Goal: Task Accomplishment & Management: Manage account settings

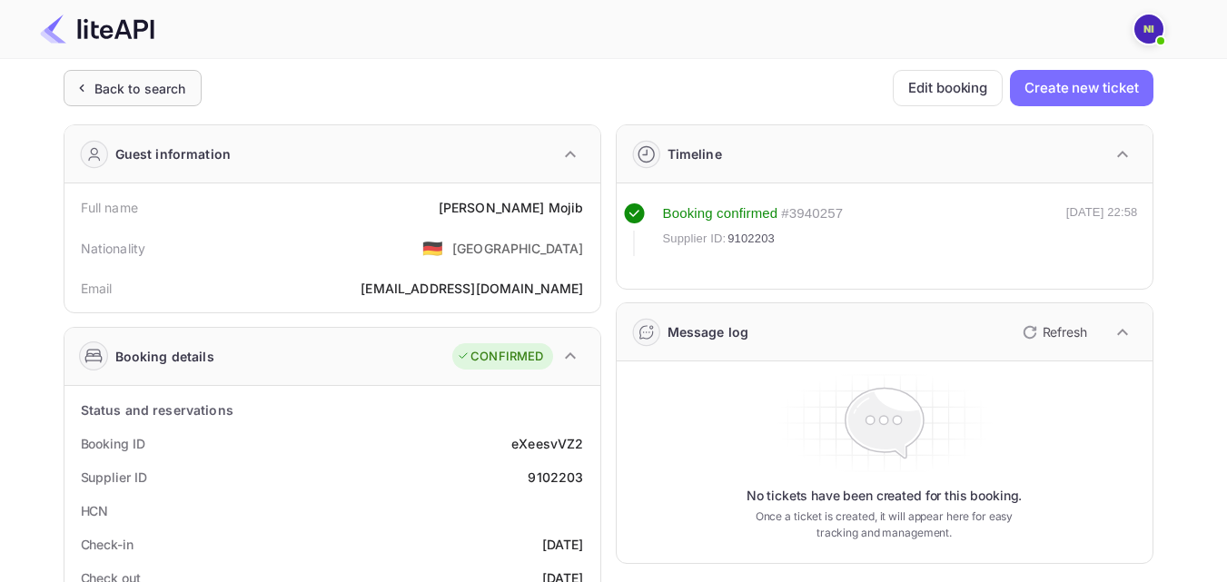
click at [112, 92] on div "Back to search" at bounding box center [140, 88] width 92 height 19
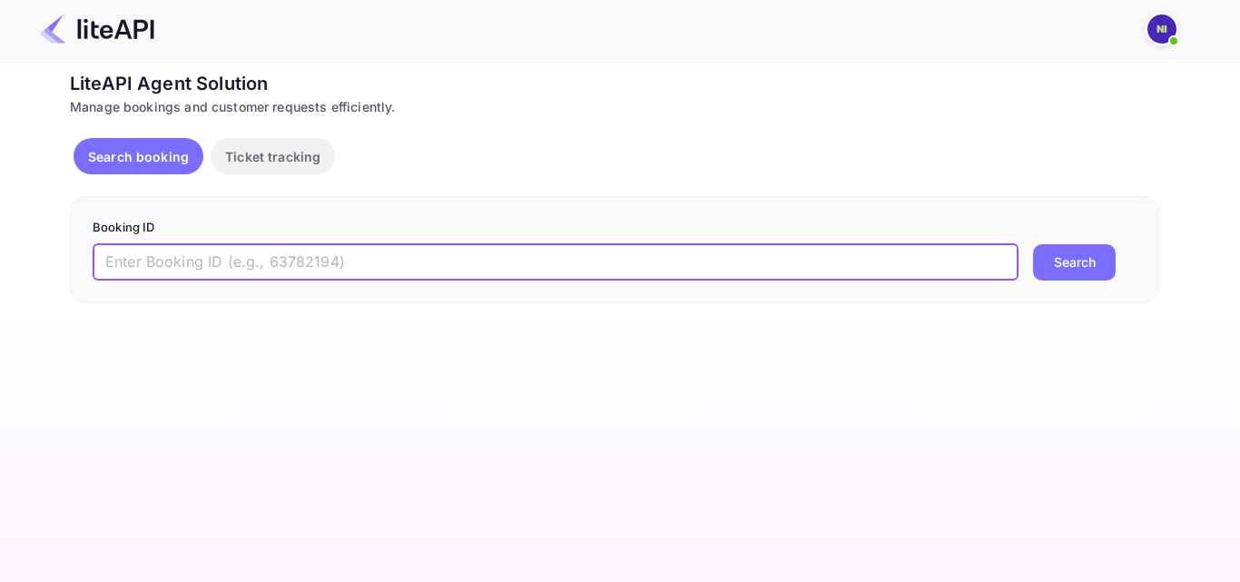
click at [188, 248] on input "text" at bounding box center [556, 262] width 926 height 36
paste input "8913998"
type input "8913998"
click at [1082, 268] on button "Search" at bounding box center [1074, 262] width 83 height 36
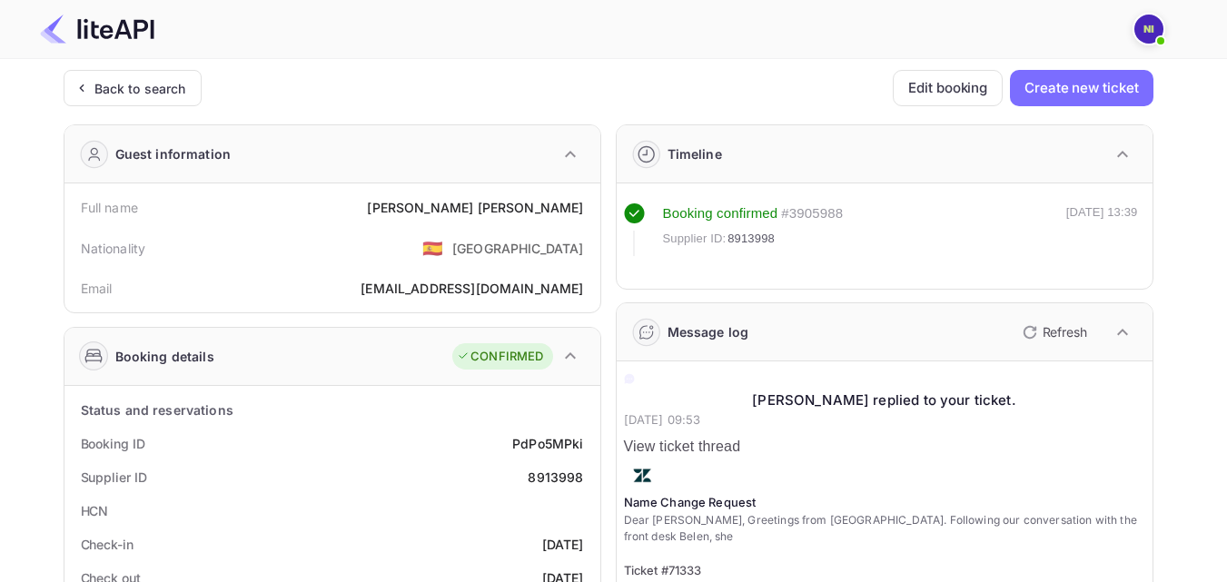
click at [561, 202] on div "[PERSON_NAME]" at bounding box center [475, 207] width 216 height 19
click at [938, 99] on button "Edit booking" at bounding box center [948, 88] width 110 height 36
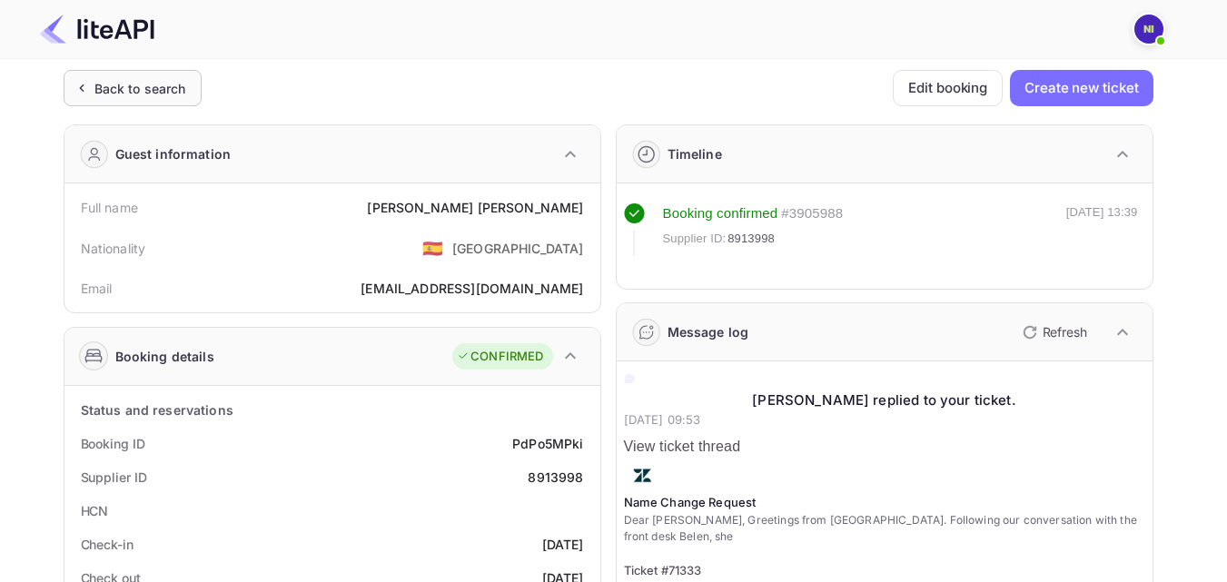
click at [90, 96] on icon at bounding box center [81, 88] width 19 height 18
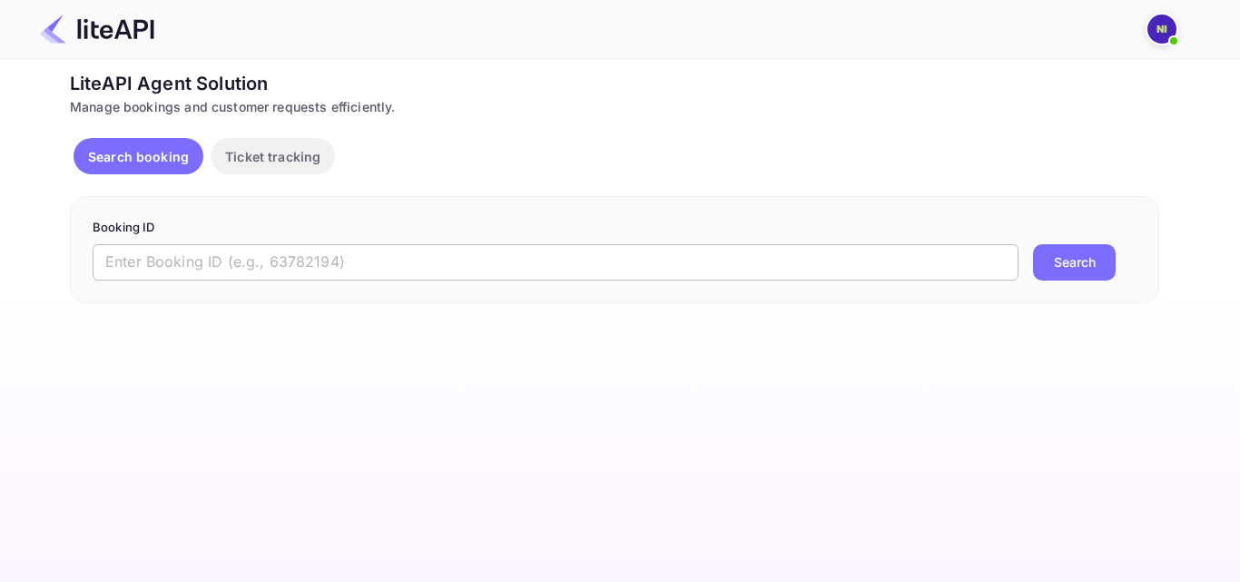
click at [382, 267] on input "text" at bounding box center [556, 262] width 926 height 36
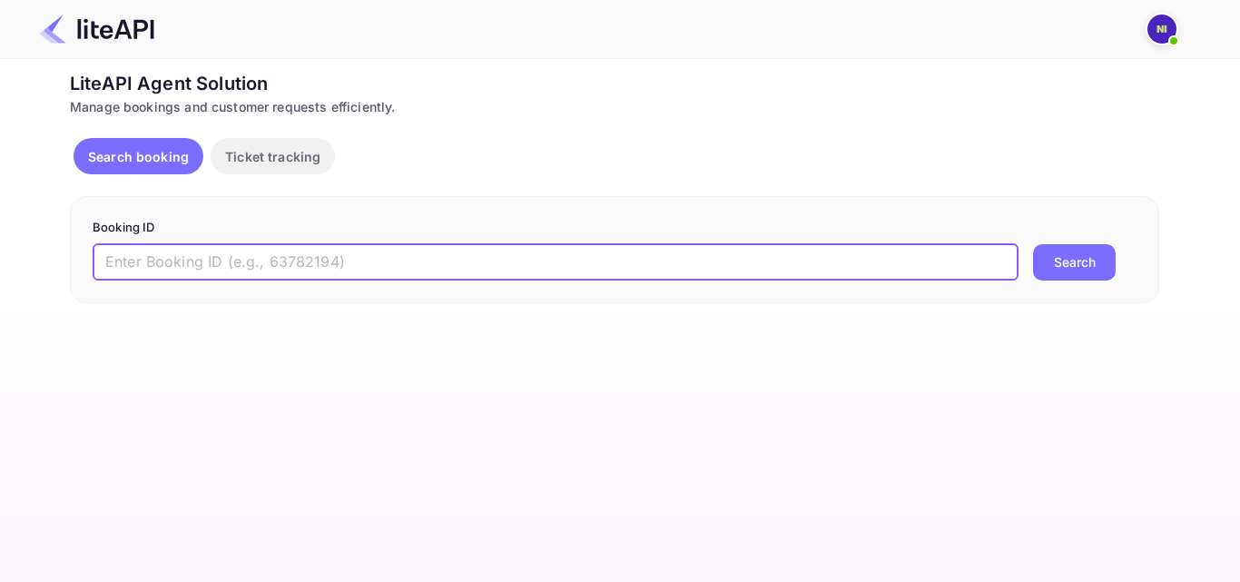
paste input "8913998"
type input "8913998"
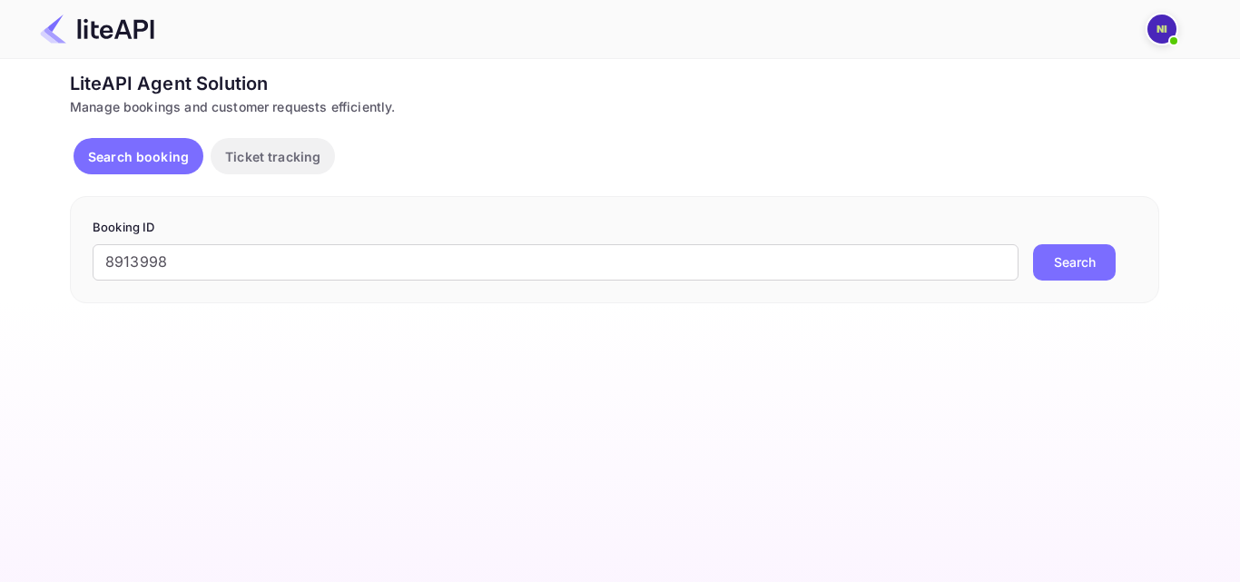
click at [1090, 271] on button "Search" at bounding box center [1074, 262] width 83 height 36
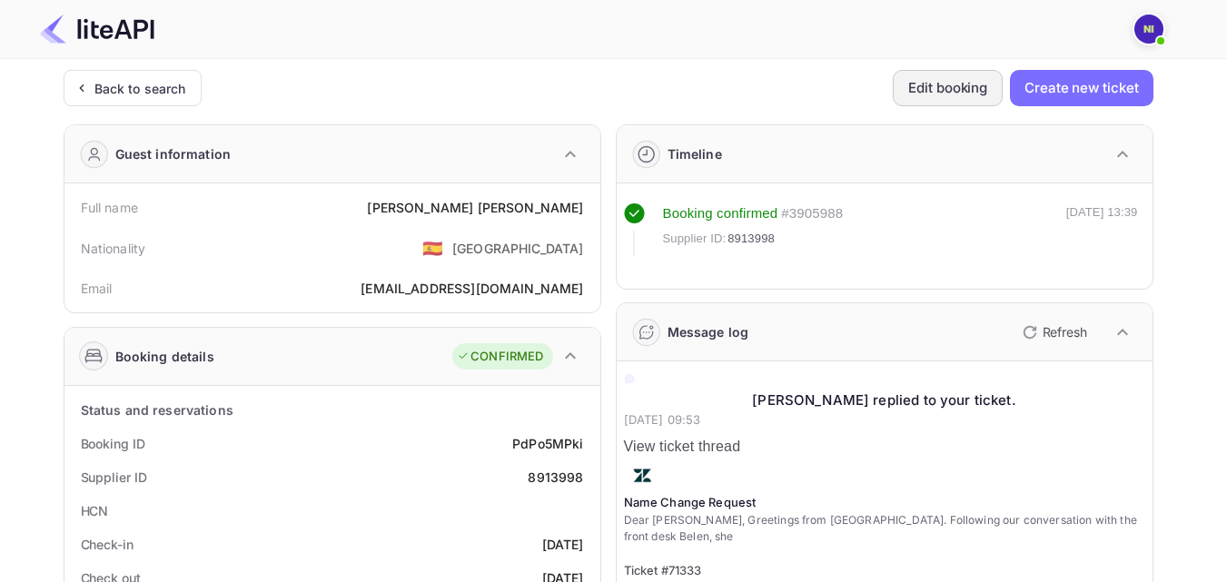
click at [971, 94] on button "Edit booking" at bounding box center [948, 88] width 110 height 36
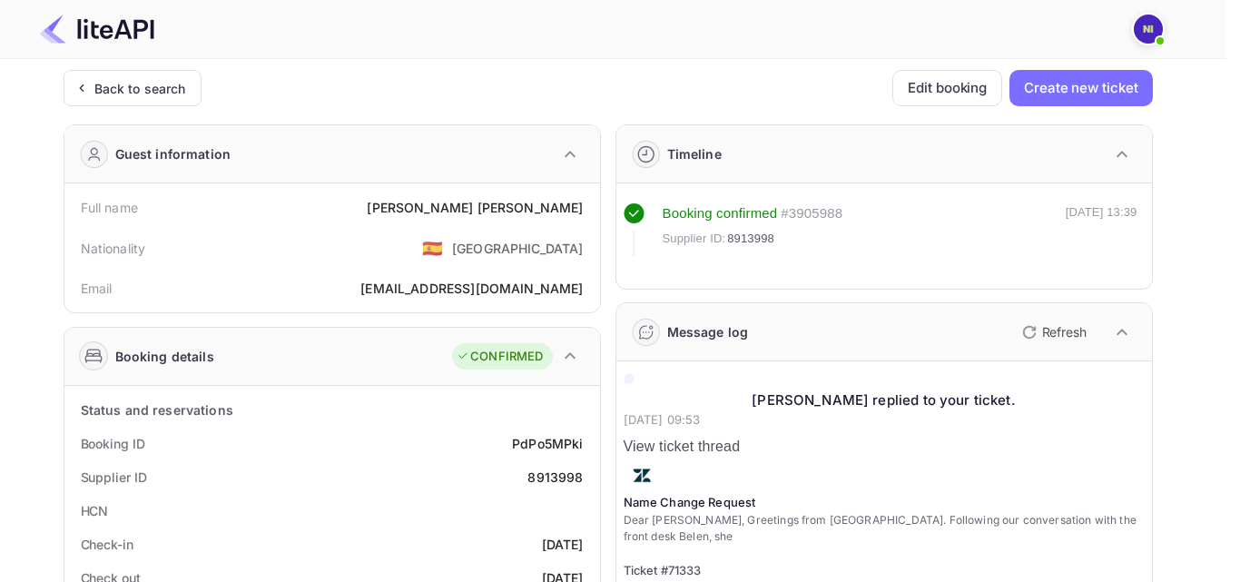
paste input "[PERSON_NAME]"
type input "[PERSON_NAME]"
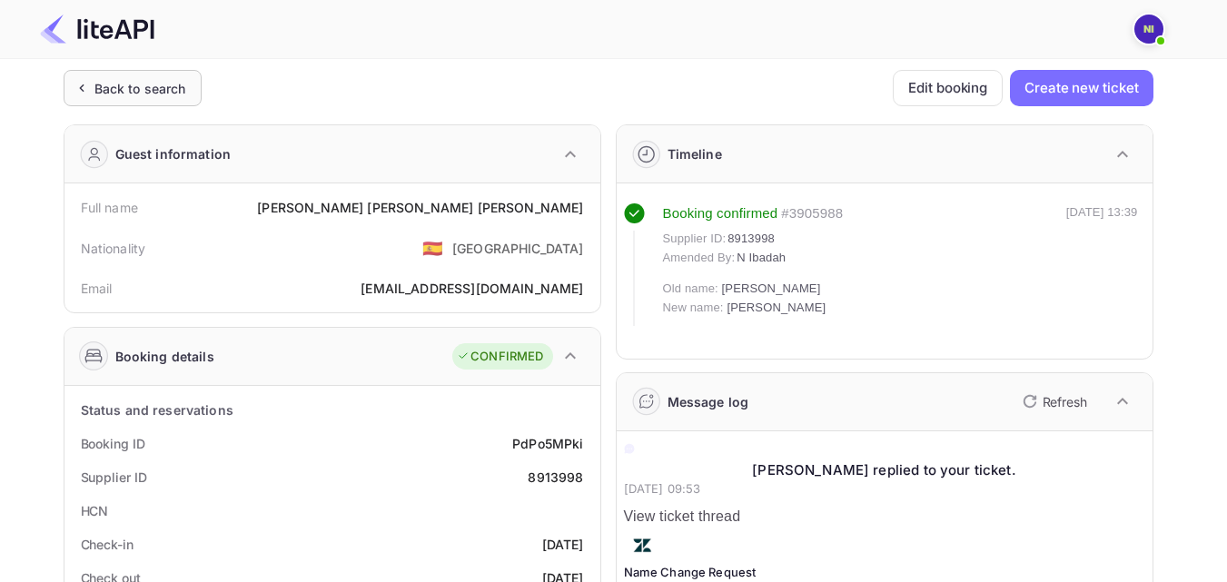
click at [94, 90] on div "Back to search" at bounding box center [140, 88] width 92 height 19
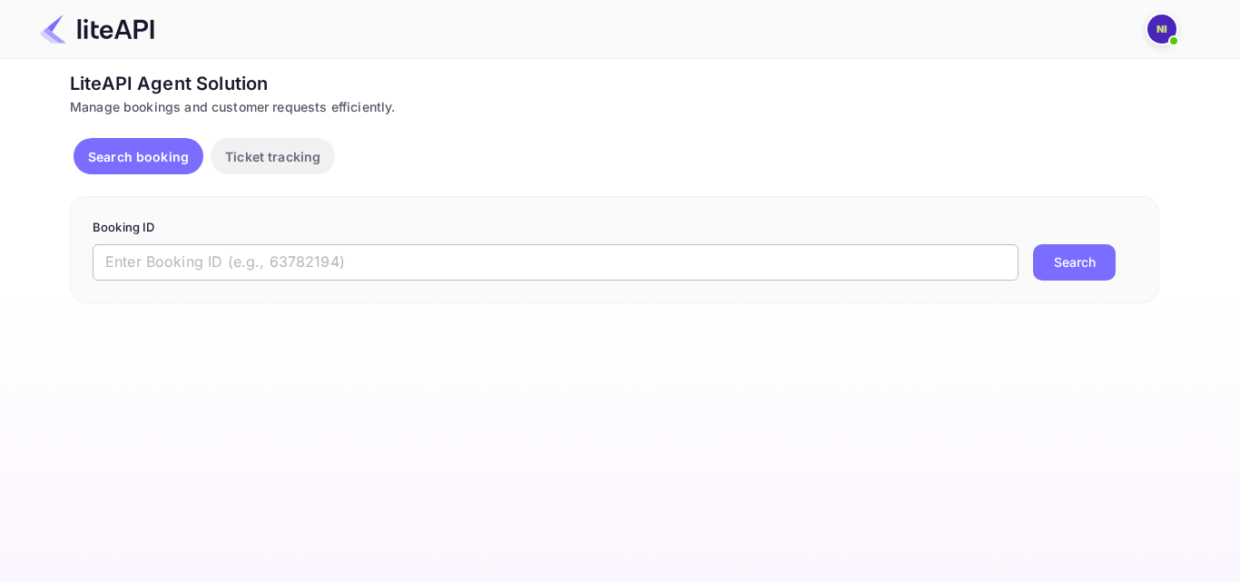
click at [200, 268] on input "text" at bounding box center [556, 262] width 926 height 36
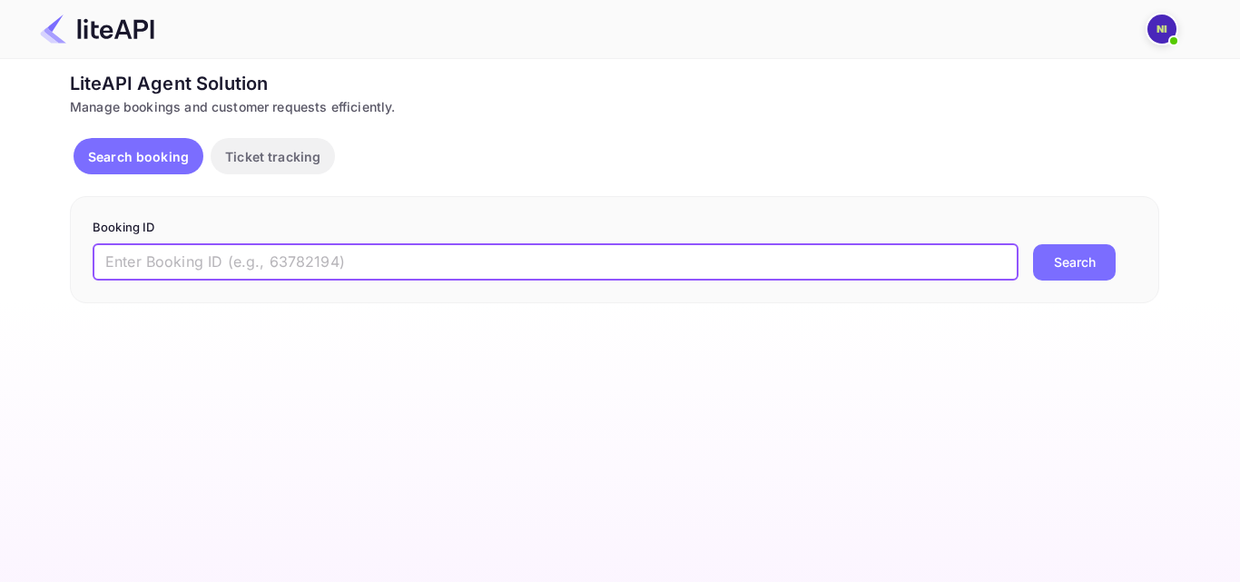
paste input "8913998"
type input "8913998"
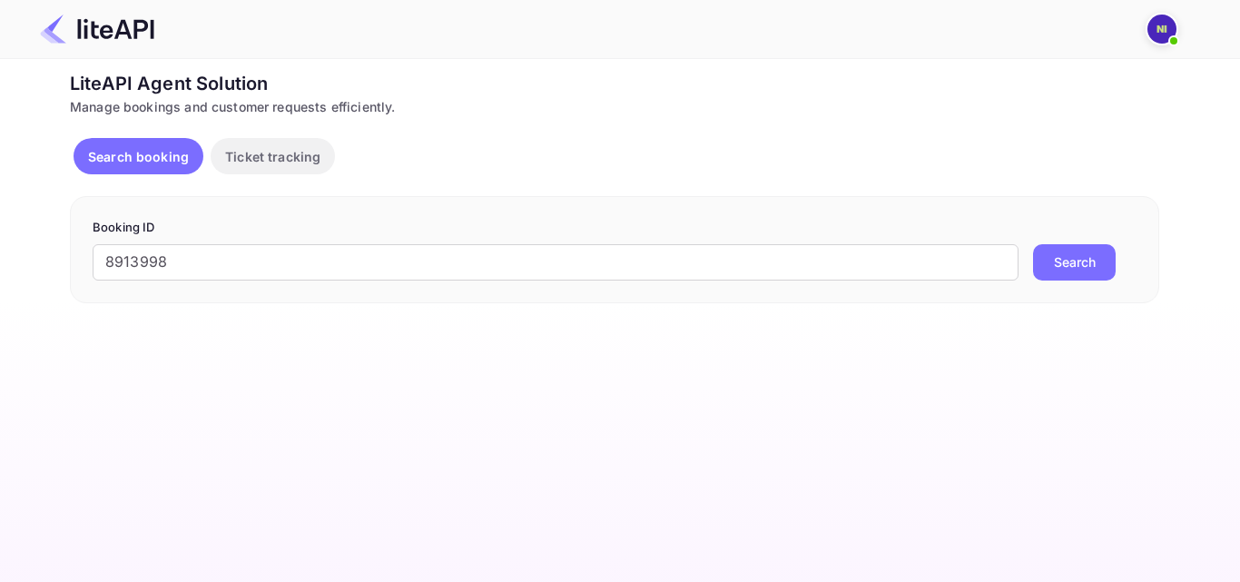
click at [1074, 264] on button "Search" at bounding box center [1074, 262] width 83 height 36
